Goal: Find specific fact: Find specific fact

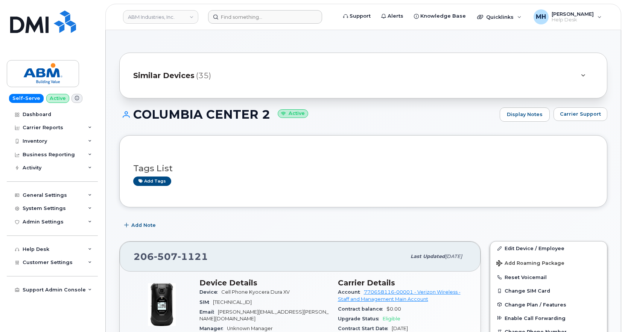
scroll to position [113, 0]
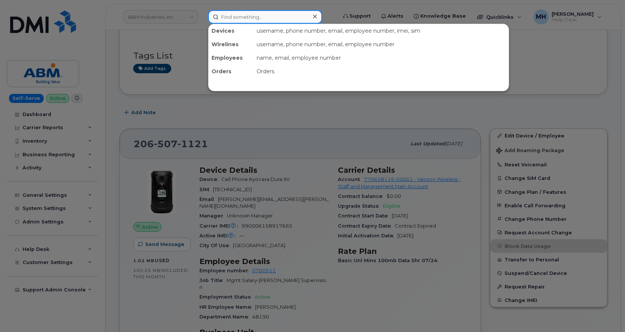
click at [230, 16] on input at bounding box center [265, 17] width 114 height 14
paste input "913-302-9008"
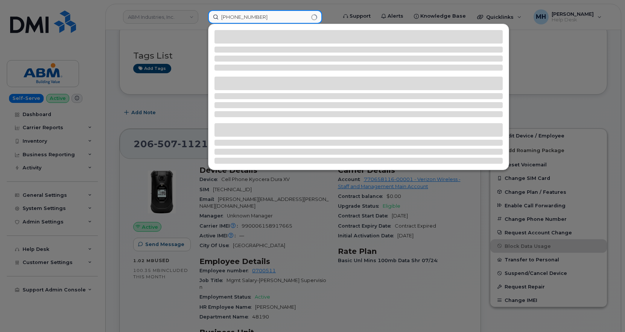
type input "913-302-9008"
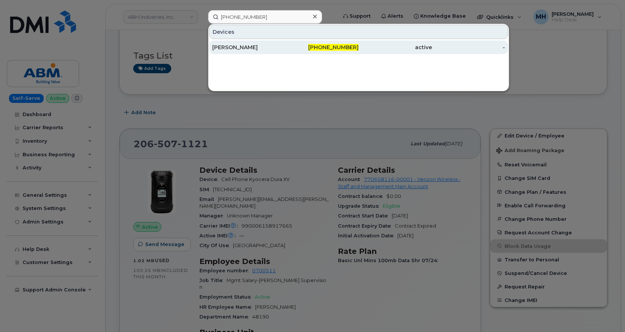
click at [275, 47] on div "John Connor" at bounding box center [248, 48] width 73 height 8
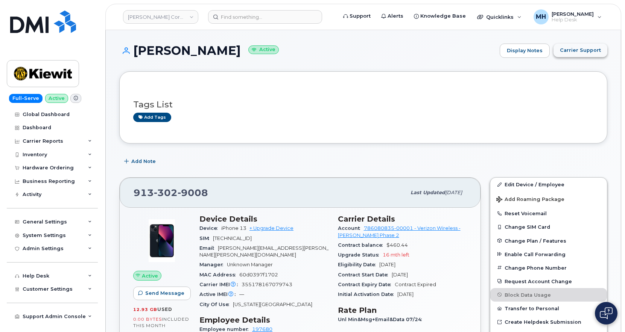
click at [576, 54] on span "Carrier Support" at bounding box center [579, 50] width 41 height 7
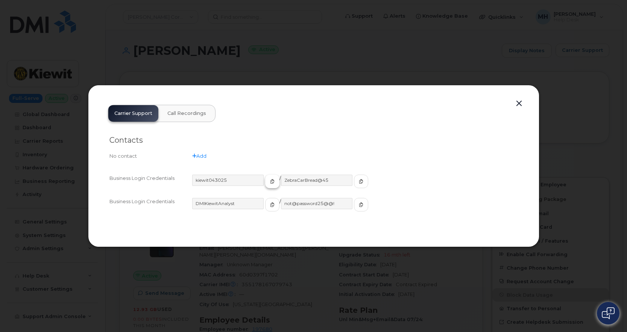
click at [265, 185] on button "button" at bounding box center [272, 182] width 14 height 14
click at [358, 185] on span "button" at bounding box center [361, 181] width 7 height 7
click at [514, 106] on button "button" at bounding box center [517, 104] width 11 height 11
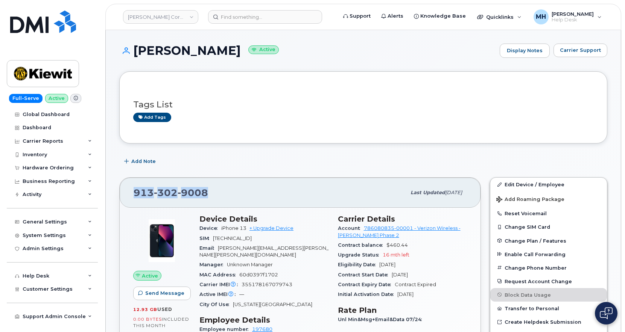
drag, startPoint x: 212, startPoint y: 196, endPoint x: 135, endPoint y: 196, distance: 77.5
click at [131, 196] on div "913 302 9008 Last updated Jul 31, 2025" at bounding box center [300, 193] width 361 height 30
copy span "913 302 9008"
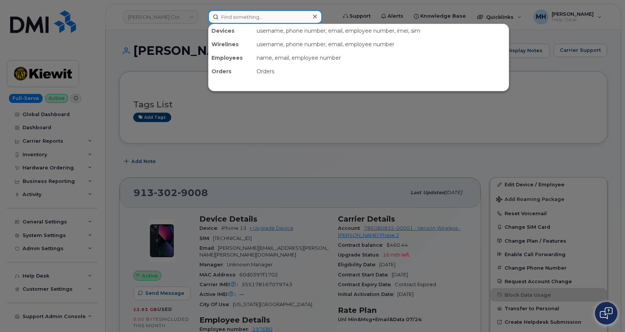
click at [290, 18] on input at bounding box center [265, 17] width 114 height 14
paste input "318-540-2726"
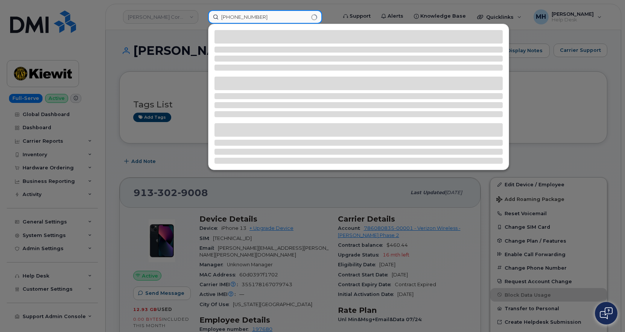
click at [253, 16] on input "318-540-2726" at bounding box center [265, 17] width 114 height 14
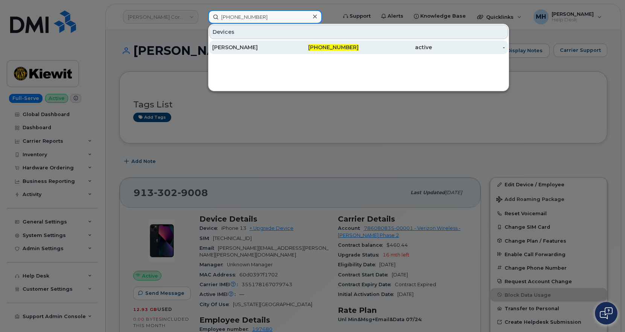
type input "318-540-2736"
click at [259, 48] on div "[PERSON_NAME]" at bounding box center [248, 48] width 73 height 8
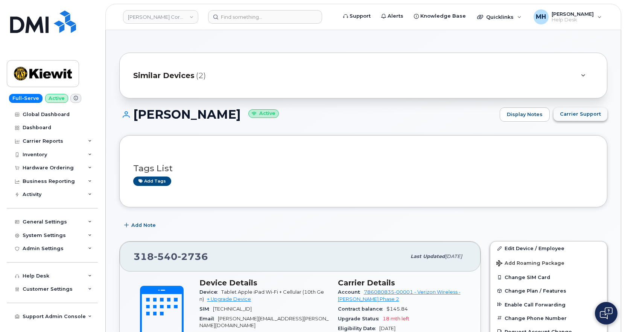
click at [578, 114] on span "Carrier Support" at bounding box center [579, 114] width 41 height 7
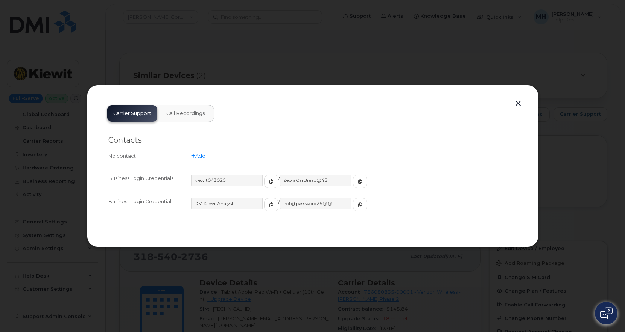
click at [517, 105] on button "button" at bounding box center [517, 104] width 11 height 11
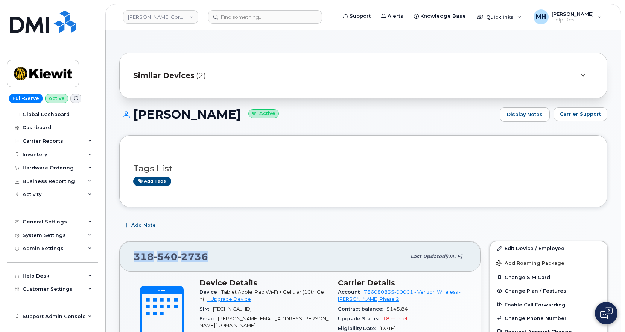
drag, startPoint x: 218, startPoint y: 258, endPoint x: 132, endPoint y: 258, distance: 86.1
click at [132, 258] on div "[PHONE_NUMBER] Last updated [DATE]" at bounding box center [300, 257] width 361 height 30
copy span "[PHONE_NUMBER]"
